Goal: Task Accomplishment & Management: Manage account settings

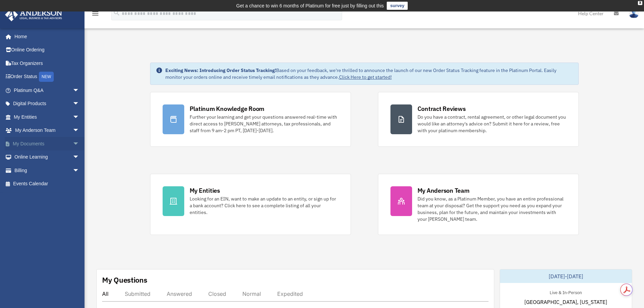
click at [29, 148] on link "My Documents arrow_drop_down" at bounding box center [47, 144] width 85 height 14
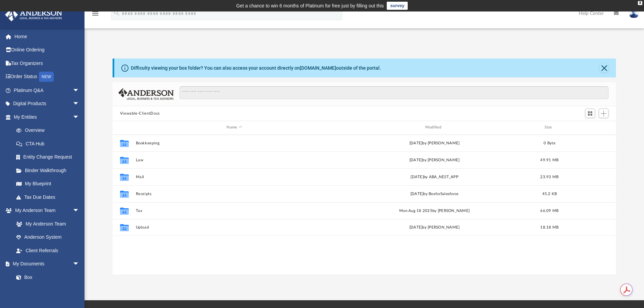
scroll to position [149, 498]
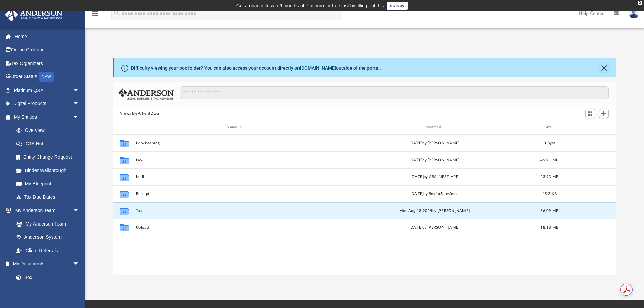
click at [137, 211] on button "Tax" at bounding box center [233, 210] width 197 height 4
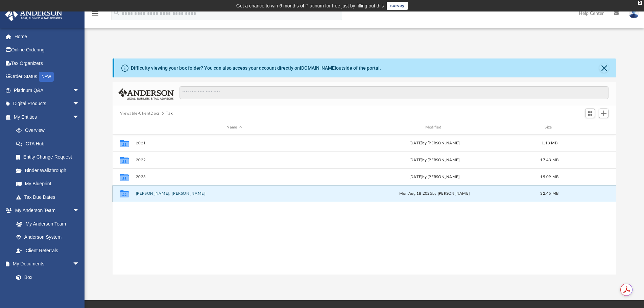
click at [155, 194] on button "Achary, Sri Rajagopal" at bounding box center [233, 193] width 197 height 4
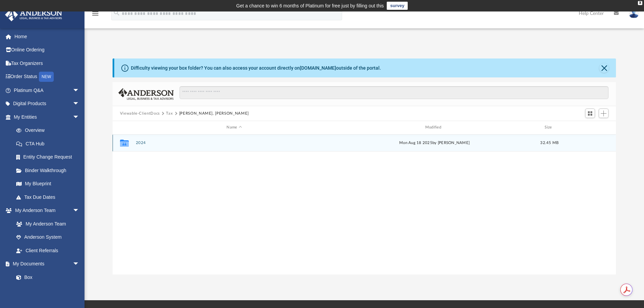
click at [142, 142] on button "2024" at bounding box center [233, 143] width 197 height 4
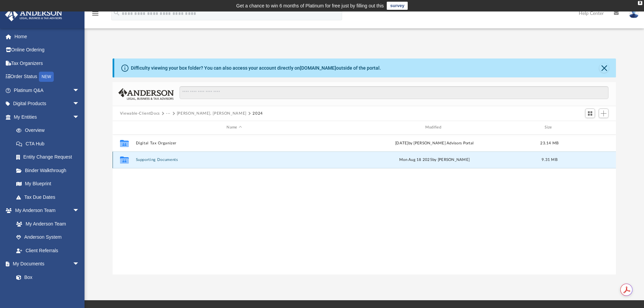
click at [170, 160] on button "Supporting Documents" at bounding box center [233, 159] width 197 height 4
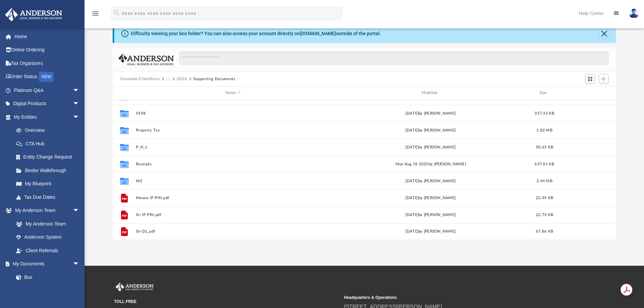
scroll to position [68, 0]
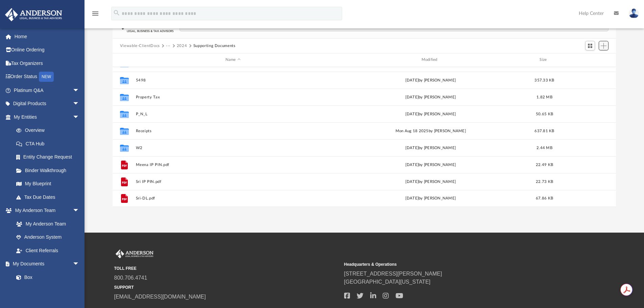
click at [604, 48] on span "Add" at bounding box center [603, 46] width 6 height 6
click at [587, 60] on li "Upload" at bounding box center [594, 59] width 22 height 7
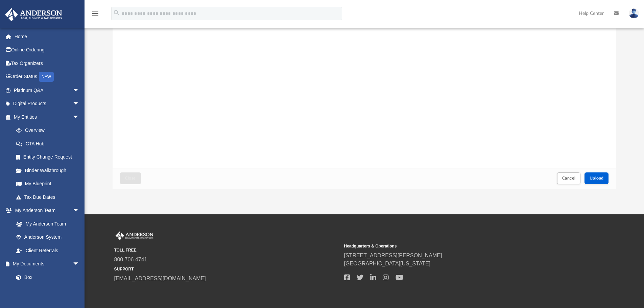
scroll to position [101, 0]
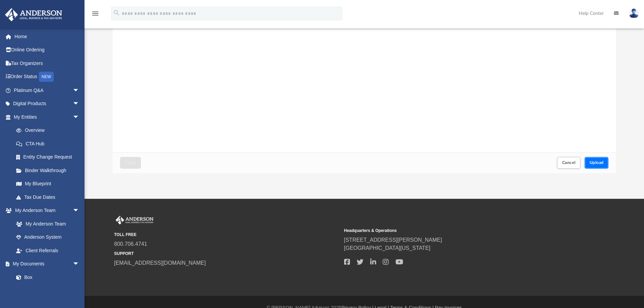
click at [593, 164] on span "Upload" at bounding box center [596, 162] width 14 height 4
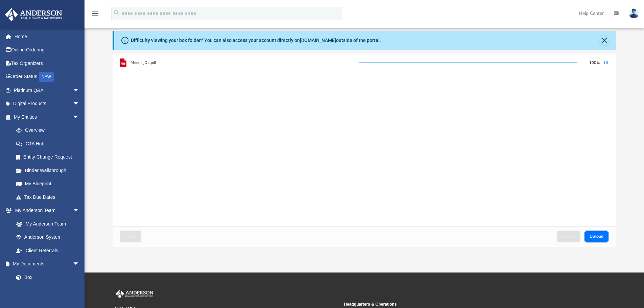
scroll to position [0, 0]
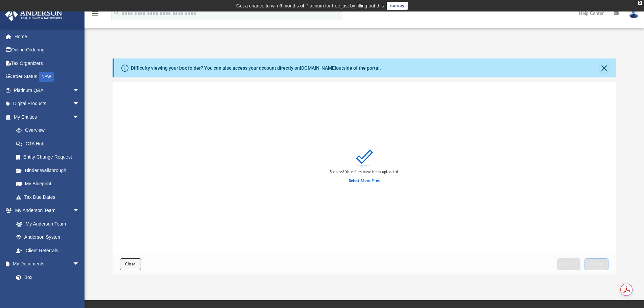
click at [129, 264] on span "Close" at bounding box center [130, 264] width 11 height 4
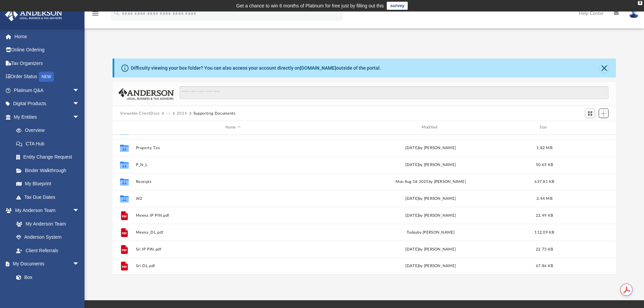
scroll to position [34, 0]
